Goal: Find specific page/section: Find specific page/section

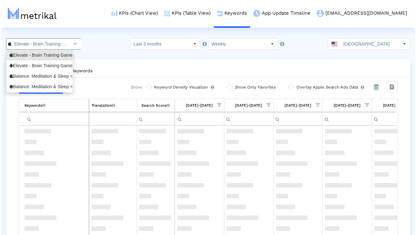
scroll to position [211, 0]
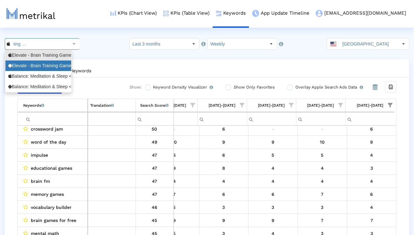
click at [54, 66] on div "Elevate - Brain Training Games <com.wonder>" at bounding box center [38, 66] width 60 height 6
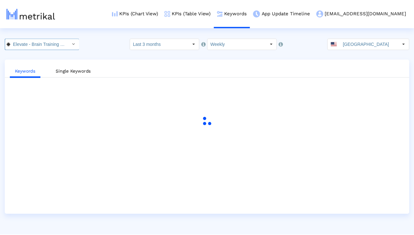
scroll to position [0, 49]
click at [162, 15] on link "KPIs (Chart View)" at bounding box center [135, 13] width 53 height 26
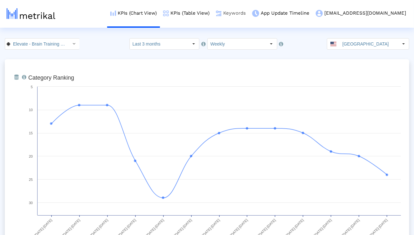
click at [249, 12] on link "Keywords" at bounding box center [231, 13] width 36 height 26
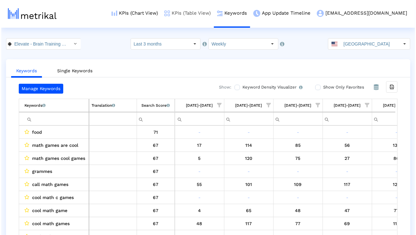
scroll to position [0, 420]
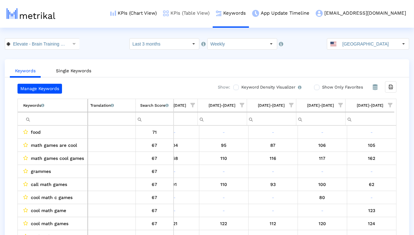
click at [205, 13] on link "KPIs (Table View)" at bounding box center [186, 13] width 53 height 26
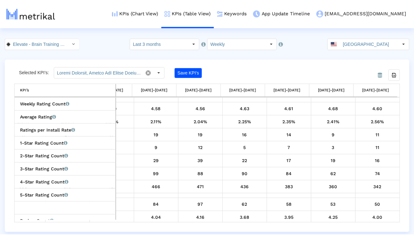
scroll to position [245, 0]
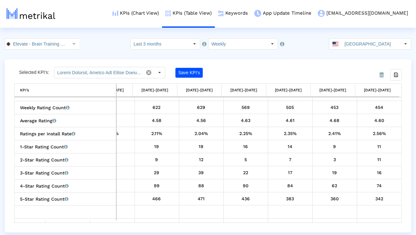
click at [168, 47] on input "Last 3 months" at bounding box center [160, 43] width 59 height 11
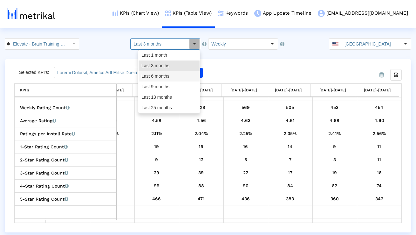
click at [165, 75] on div "Last 6 months" at bounding box center [169, 76] width 61 height 10
type input "Last 6 months"
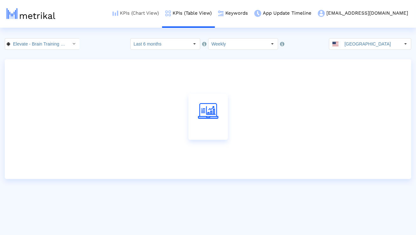
click at [155, 14] on link "KPIs (Chart View)" at bounding box center [135, 13] width 53 height 26
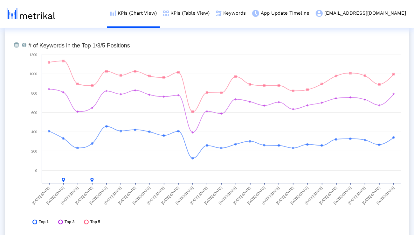
scroll to position [1886, 0]
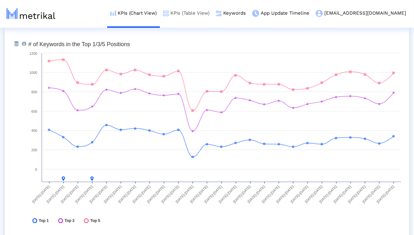
click at [213, 17] on link "KPIs (Table View)" at bounding box center [186, 13] width 53 height 26
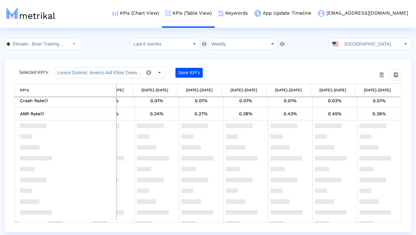
scroll to position [252, 0]
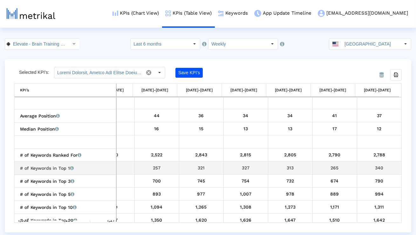
click at [373, 168] on div "340" at bounding box center [380, 167] width 40 height 8
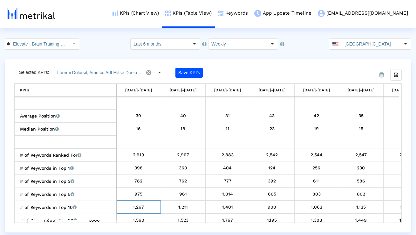
click at [179, 49] on crea-index "Elevate - Brain Training Games < com.wonder > Select how far back from today yo…" at bounding box center [208, 135] width 416 height 194
click at [173, 47] on input "Last 6 months" at bounding box center [160, 43] width 59 height 11
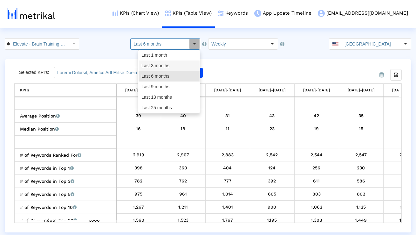
click at [166, 65] on div "Last 3 months" at bounding box center [169, 65] width 61 height 10
type input "Last 3 months"
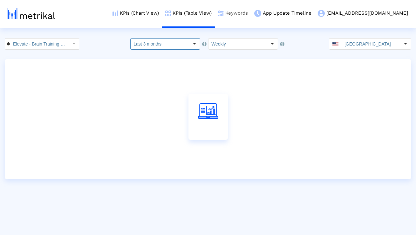
click at [251, 15] on link "Keywords" at bounding box center [233, 13] width 36 height 26
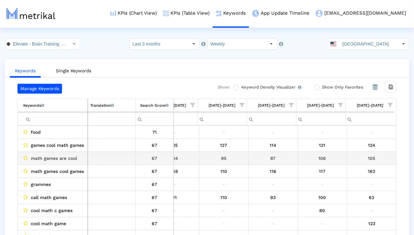
scroll to position [0, 420]
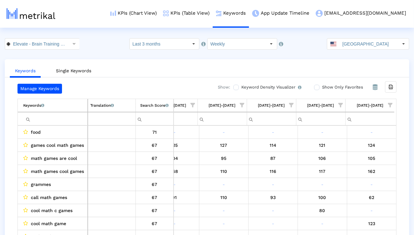
click at [390, 104] on span "Show filter options for column '10/05/25-10/11/25'" at bounding box center [390, 105] width 4 height 4
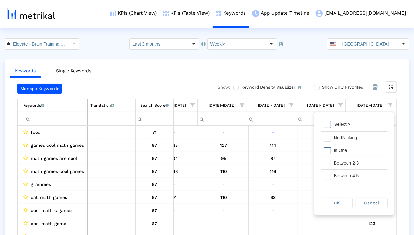
click at [361, 144] on div "Is One" at bounding box center [359, 150] width 57 height 12
click at [359, 160] on div "Between 2-3" at bounding box center [359, 163] width 57 height 12
click at [359, 176] on div "Between 4-5" at bounding box center [359, 176] width 57 height 12
click at [359, 176] on div "Between 6-10" at bounding box center [359, 178] width 57 height 12
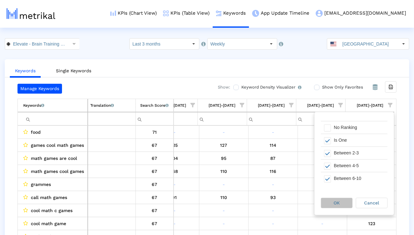
click at [346, 202] on div "OK" at bounding box center [336, 203] width 31 height 10
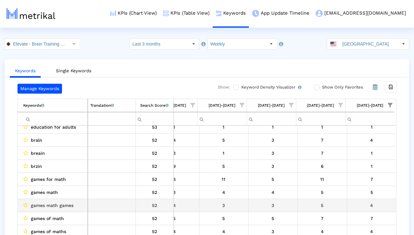
scroll to position [74, 420]
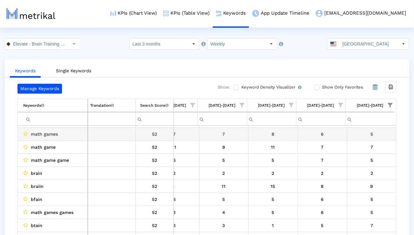
click at [50, 131] on span "math games" at bounding box center [44, 134] width 27 height 8
click at [50, 132] on span "math games" at bounding box center [44, 134] width 27 height 8
copy span "math games"
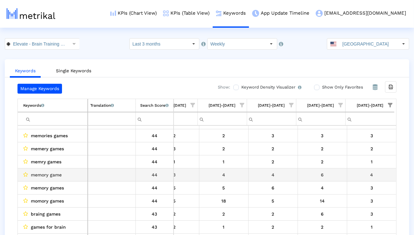
click at [47, 171] on span "memory game" at bounding box center [46, 174] width 31 height 8
copy span "memory game"
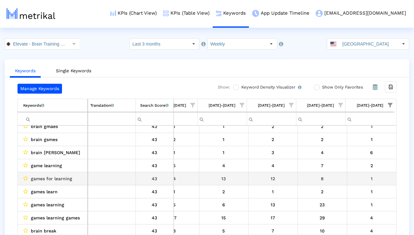
click at [65, 179] on span "games for learning" at bounding box center [51, 178] width 41 height 8
copy span "games for learning"
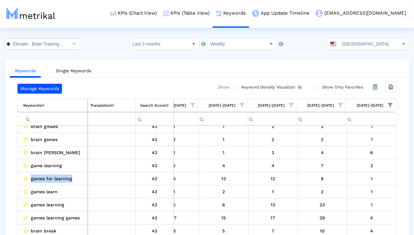
click at [73, 41] on icon "Select" at bounding box center [74, 43] width 3 height 4
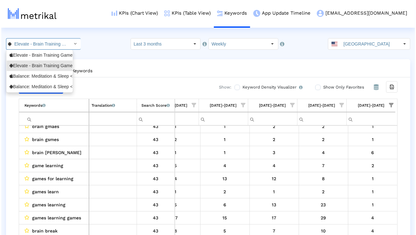
scroll to position [0, 49]
click at [44, 78] on div "Balance: Meditation & Sleep <1361356590>" at bounding box center [38, 76] width 60 height 6
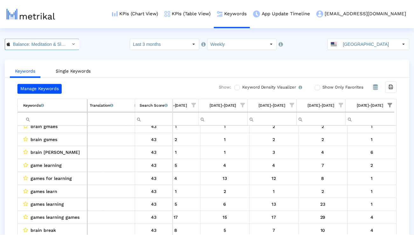
scroll to position [0, 44]
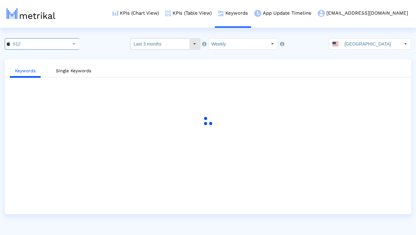
click at [176, 44] on input "Last 3 months" at bounding box center [160, 43] width 59 height 11
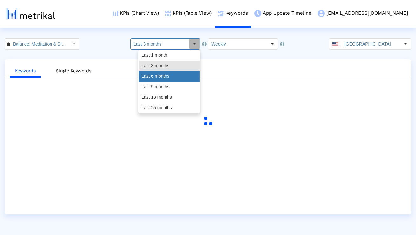
click at [166, 74] on div "Last 6 months" at bounding box center [169, 76] width 61 height 10
type input "Last 6 months"
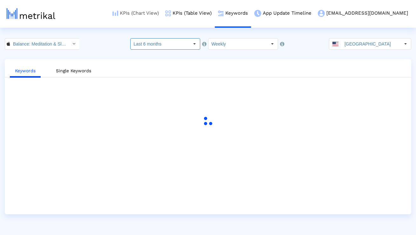
click at [162, 13] on link "KPIs (Chart View)" at bounding box center [135, 13] width 53 height 26
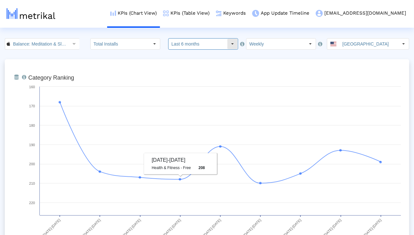
click at [181, 49] on dx-select-box "Last 6 months" at bounding box center [203, 43] width 70 height 11
click at [181, 39] on input "Last 6 months" at bounding box center [198, 43] width 59 height 11
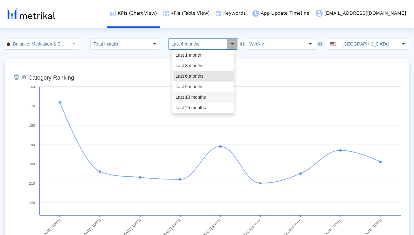
click at [183, 96] on div "Last 13 months" at bounding box center [203, 97] width 61 height 10
type input "Last 13 months"
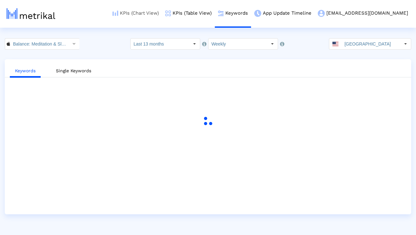
click at [159, 13] on link "KPIs (Chart View)" at bounding box center [135, 13] width 53 height 26
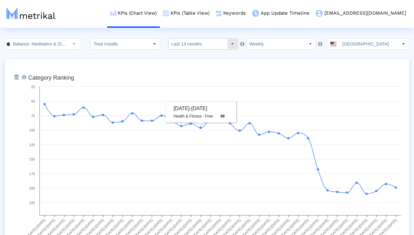
click at [181, 46] on input "Last 13 months" at bounding box center [198, 43] width 59 height 11
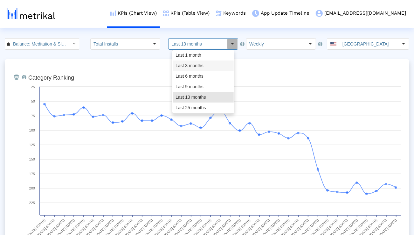
click at [184, 65] on div "Last 3 months" at bounding box center [203, 65] width 61 height 10
type input "Last 3 months"
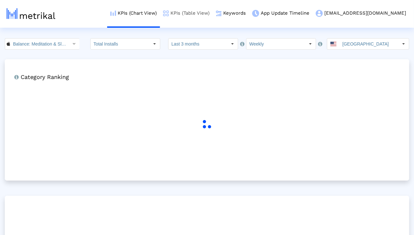
click at [208, 16] on link "KPIs (Table View)" at bounding box center [186, 13] width 53 height 26
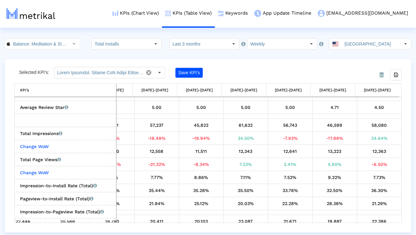
scroll to position [539, 0]
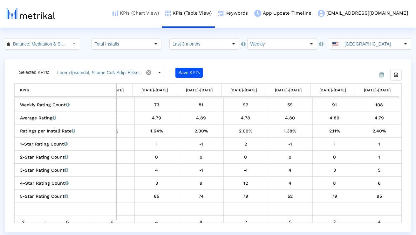
click at [156, 13] on link "KPIs (Chart View)" at bounding box center [135, 13] width 53 height 26
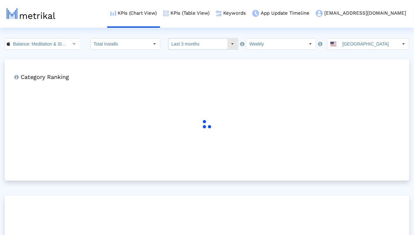
click at [184, 41] on input "Last 3 months" at bounding box center [198, 43] width 59 height 11
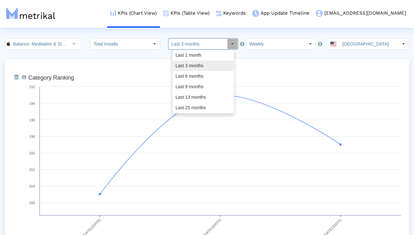
click at [186, 74] on div "Last 6 months" at bounding box center [203, 76] width 61 height 10
type input "Last 6 months"
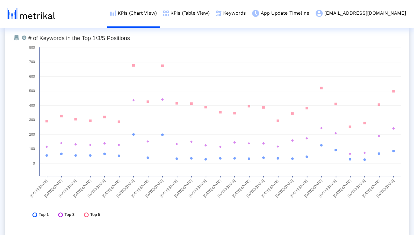
scroll to position [2353, 0]
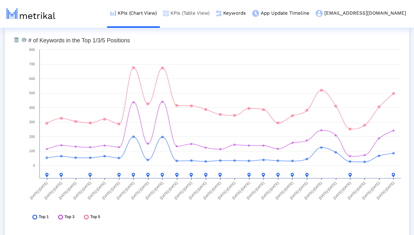
click at [213, 13] on link "KPIs (Table View)" at bounding box center [186, 13] width 53 height 26
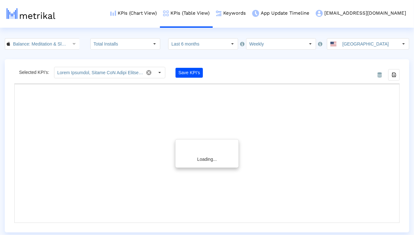
click at [204, 41] on input "Last 6 months" at bounding box center [198, 43] width 59 height 11
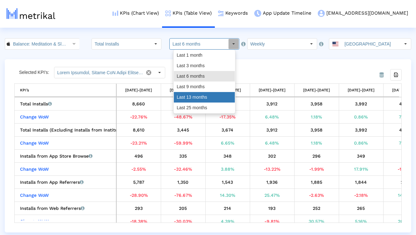
click at [191, 98] on div "Last 13 months" at bounding box center [204, 97] width 61 height 10
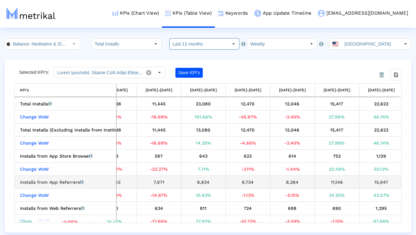
scroll to position [0, 301]
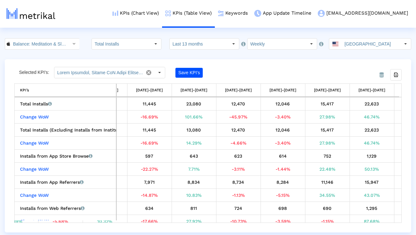
click at [262, 78] on div "Selected KPI’s: Save KPI’s" at bounding box center [159, 72] width 291 height 11
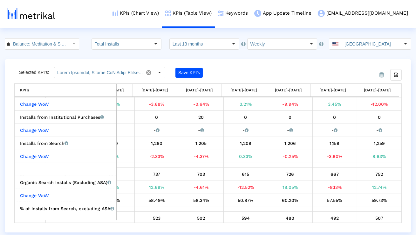
scroll to position [159, 2077]
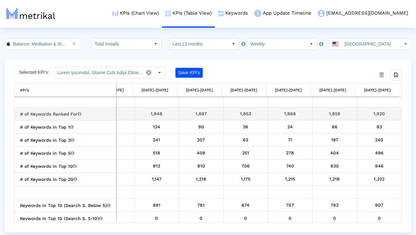
click at [359, 118] on td "1,920" at bounding box center [379, 113] width 45 height 13
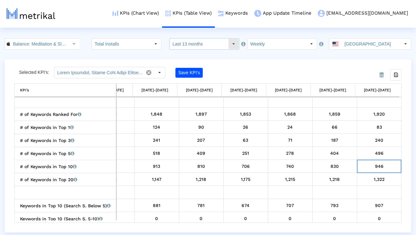
click at [218, 42] on input "Last 13 months" at bounding box center [199, 43] width 59 height 11
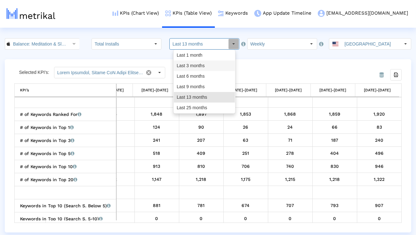
click at [199, 69] on div "Last 3 months" at bounding box center [204, 65] width 61 height 10
type input "Last 3 months"
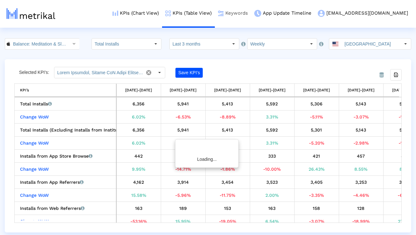
click at [251, 15] on link "Keywords" at bounding box center [233, 13] width 36 height 26
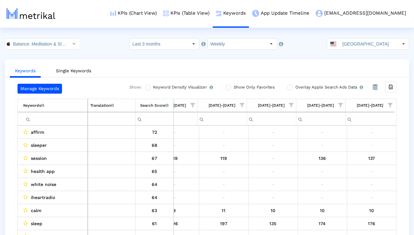
click at [389, 104] on span "Show filter options for column '10/05/25-10/11/25'" at bounding box center [390, 105] width 4 height 4
click at [354, 151] on div "Is One" at bounding box center [359, 150] width 57 height 12
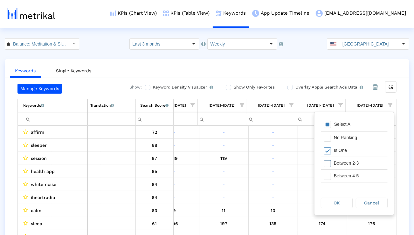
click at [354, 167] on div "Between 2-3" at bounding box center [359, 163] width 57 height 12
click at [354, 173] on div "Between 4-5" at bounding box center [359, 176] width 57 height 12
click at [354, 173] on div "Between 6-10" at bounding box center [359, 178] width 57 height 12
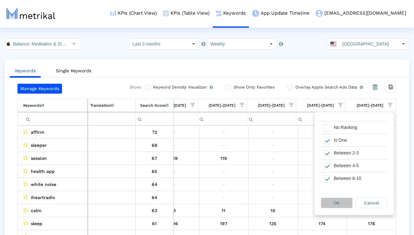
click at [349, 198] on div "OK" at bounding box center [336, 203] width 31 height 10
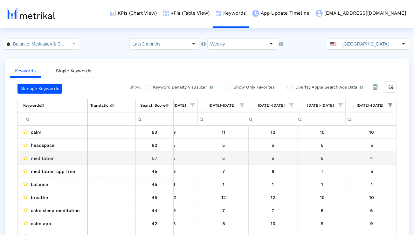
click at [46, 159] on span "meditation" at bounding box center [43, 158] width 24 height 8
copy span "meditation"
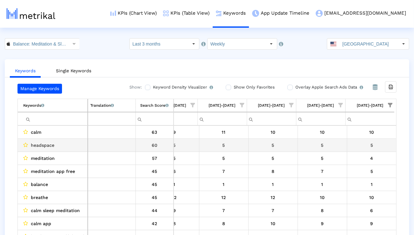
click at [259, 148] on div "5" at bounding box center [273, 145] width 45 height 8
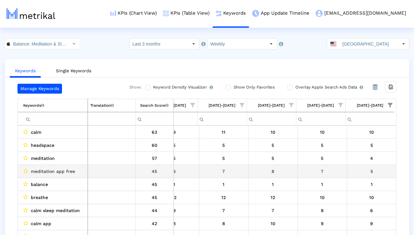
click at [72, 170] on span "meditation app free" at bounding box center [53, 171] width 44 height 8
click at [71, 170] on span "meditation app free" at bounding box center [53, 171] width 44 height 8
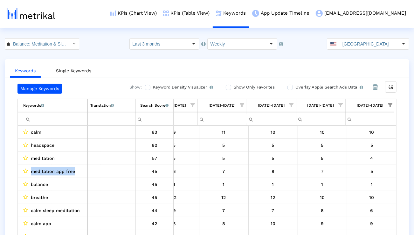
copy span "meditation app free"
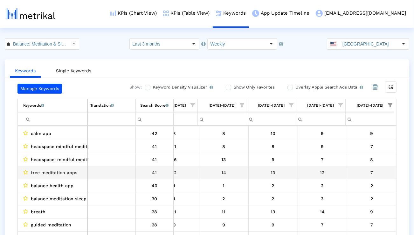
click at [62, 175] on span "free meditation apps" at bounding box center [54, 172] width 46 height 8
copy span "free meditation apps"
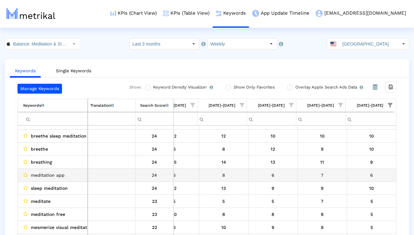
click at [52, 172] on span "meditation app" at bounding box center [48, 175] width 34 height 8
copy span "meditation app"
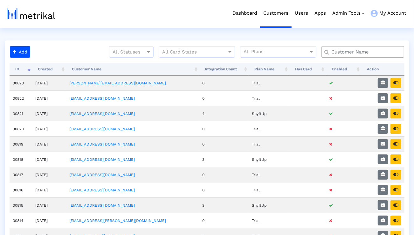
click at [335, 49] on input "text" at bounding box center [364, 52] width 75 height 7
type input "peloton"
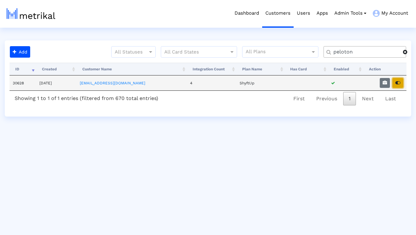
click at [396, 80] on icon "button" at bounding box center [398, 82] width 5 height 4
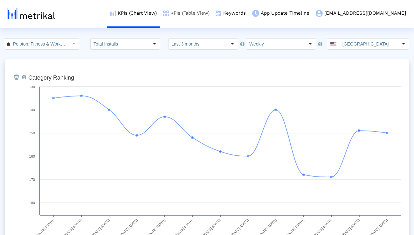
click at [213, 10] on link "KPIs (Table View)" at bounding box center [186, 13] width 53 height 26
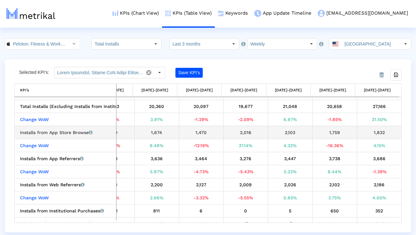
scroll to position [24, 0]
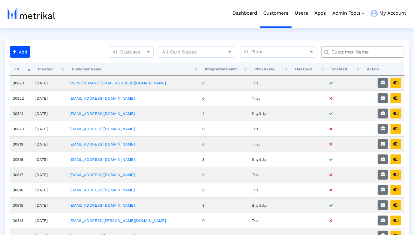
click at [337, 50] on input "text" at bounding box center [364, 52] width 75 height 7
type input "talkspace"
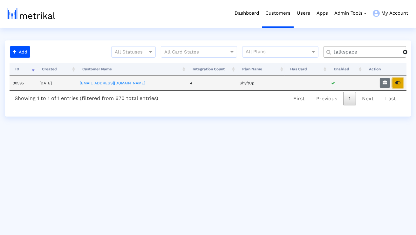
click at [399, 80] on button "button" at bounding box center [398, 83] width 11 height 10
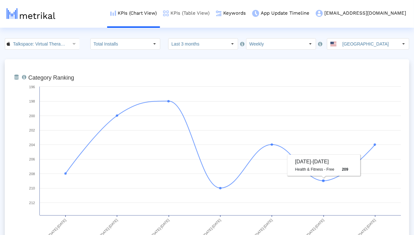
click at [213, 15] on link "KPIs (Table View)" at bounding box center [186, 13] width 53 height 26
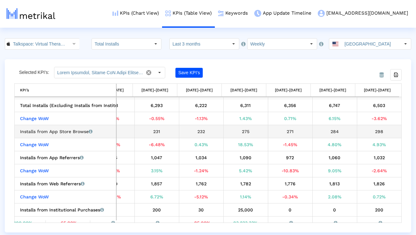
drag, startPoint x: 382, startPoint y: 132, endPoint x: 366, endPoint y: 132, distance: 16.2
click at [366, 132] on div "298" at bounding box center [380, 131] width 40 height 8
